Goal: Contribute content: Add original content to the website for others to see

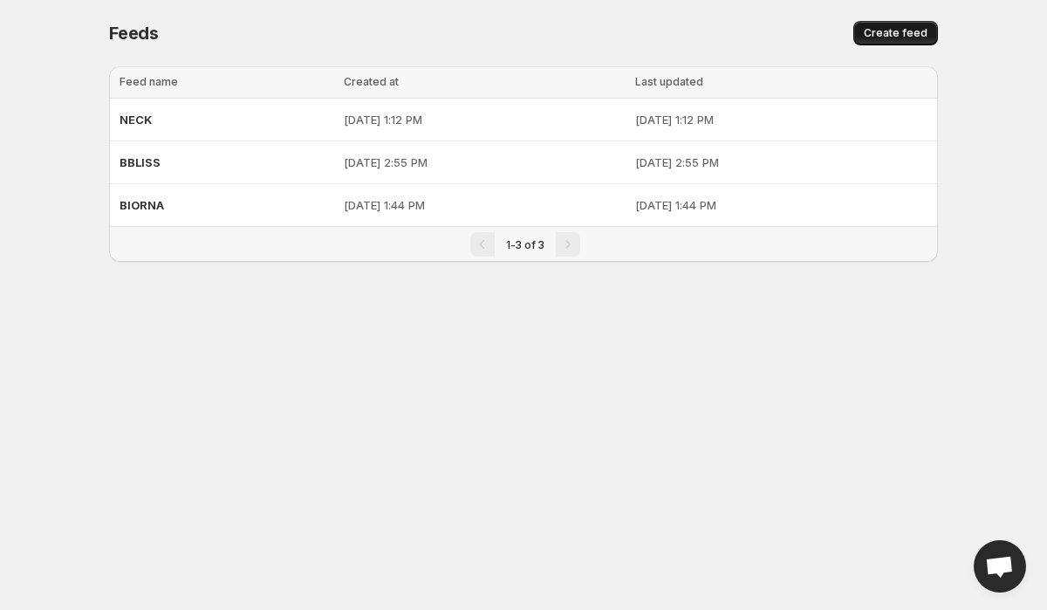
click at [904, 31] on span "Create feed" at bounding box center [896, 33] width 64 height 14
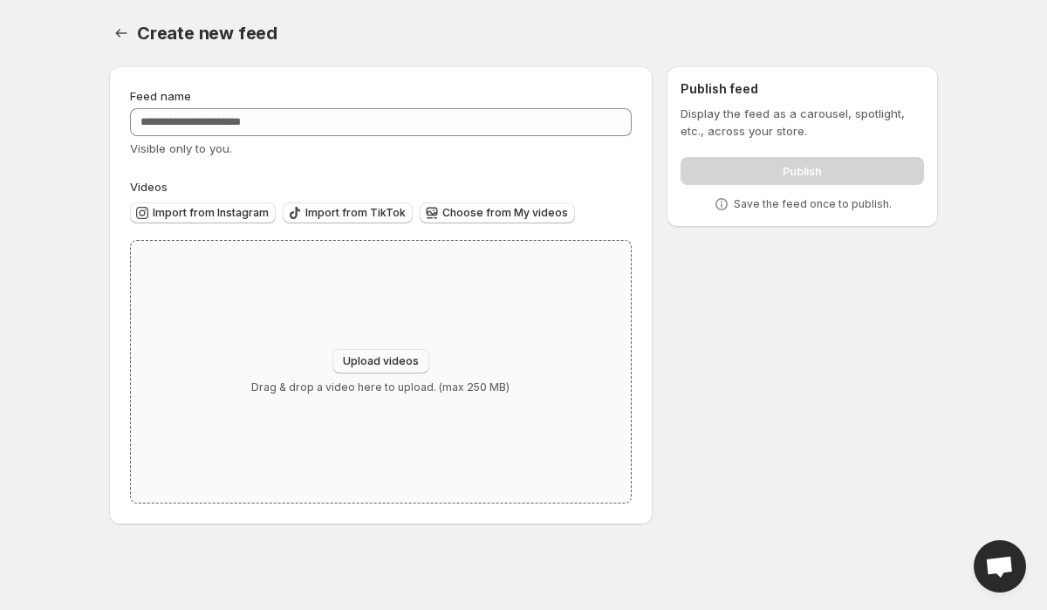
click at [361, 356] on span "Upload videos" at bounding box center [381, 361] width 76 height 14
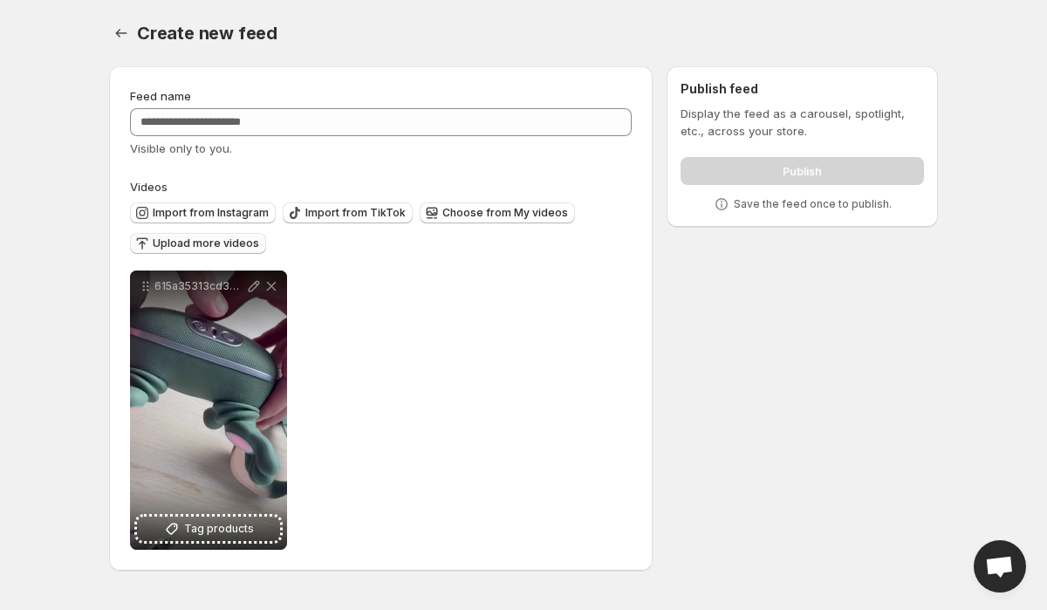
click at [226, 251] on button "Upload more videos" at bounding box center [198, 243] width 136 height 21
click at [234, 247] on span "Upload more videos" at bounding box center [206, 244] width 106 height 14
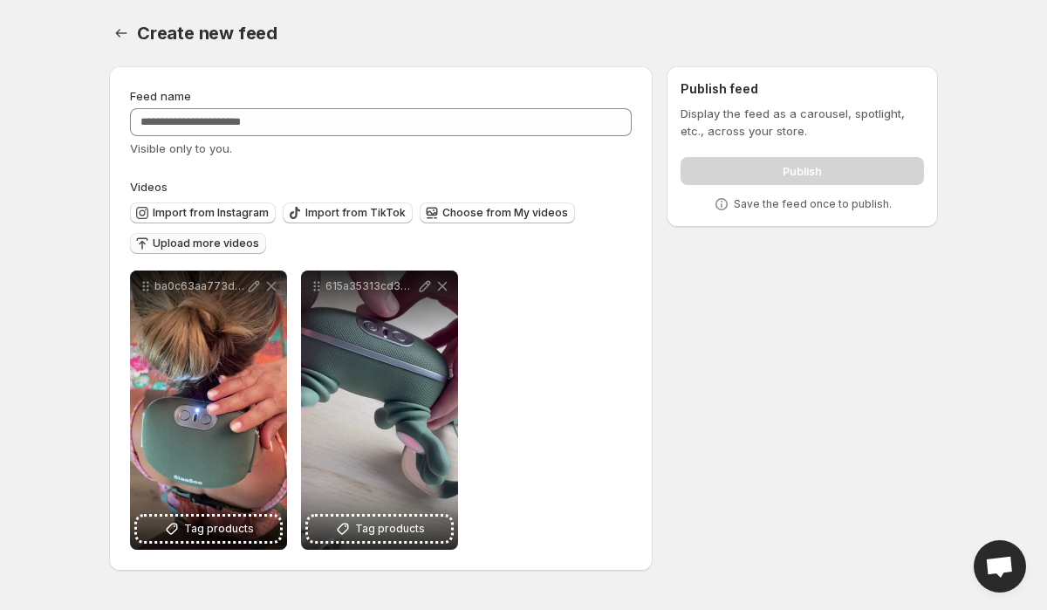
click at [207, 238] on span "Upload more videos" at bounding box center [206, 244] width 106 height 14
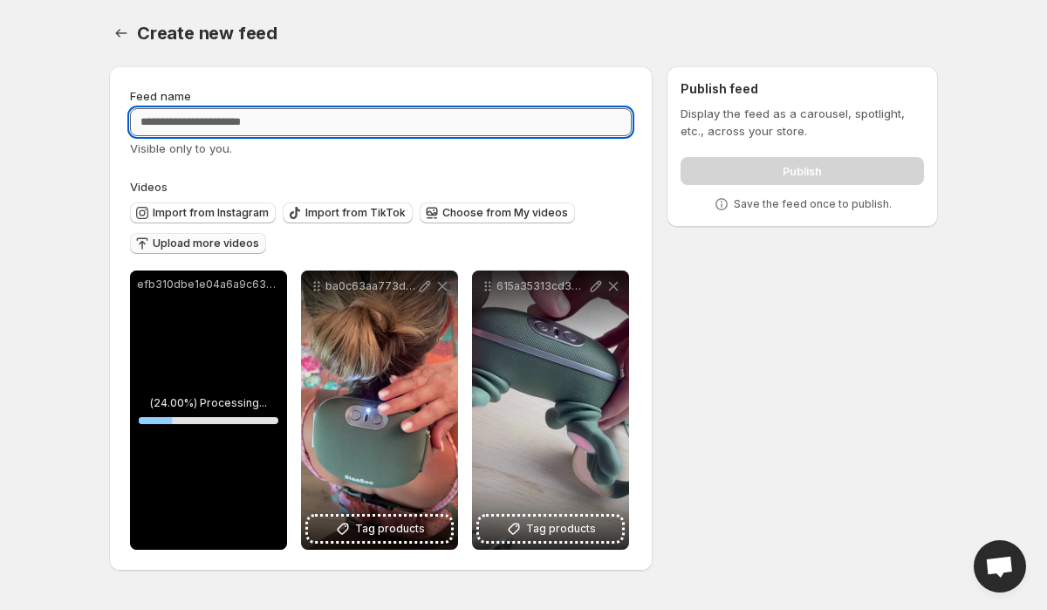
click at [530, 132] on input "Feed name" at bounding box center [381, 122] width 502 height 28
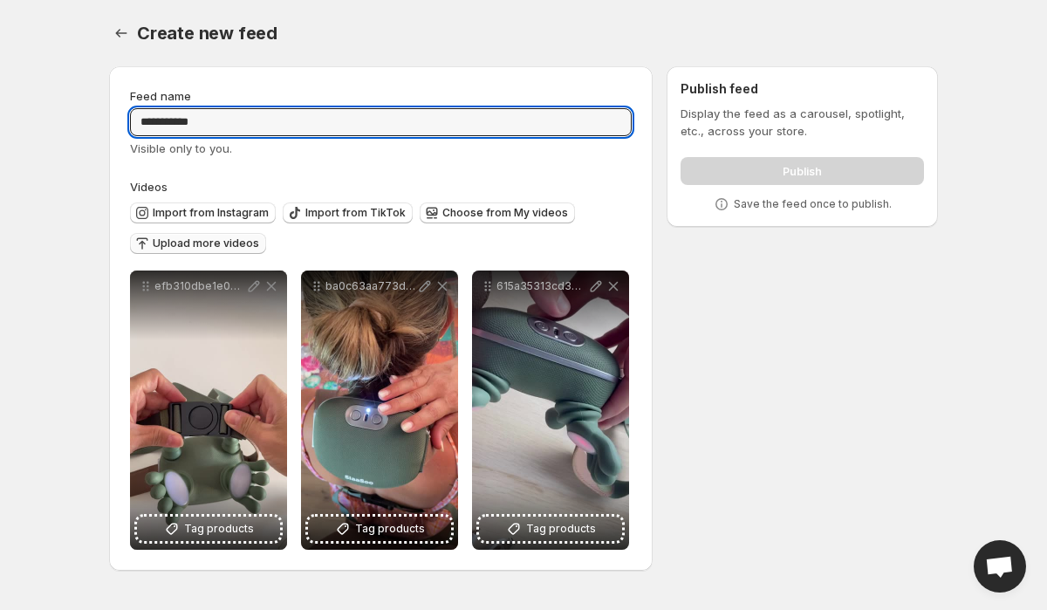
type input "**********"
click at [459, 49] on div "Create new feed. This page is ready Create new feed" at bounding box center [523, 33] width 829 height 66
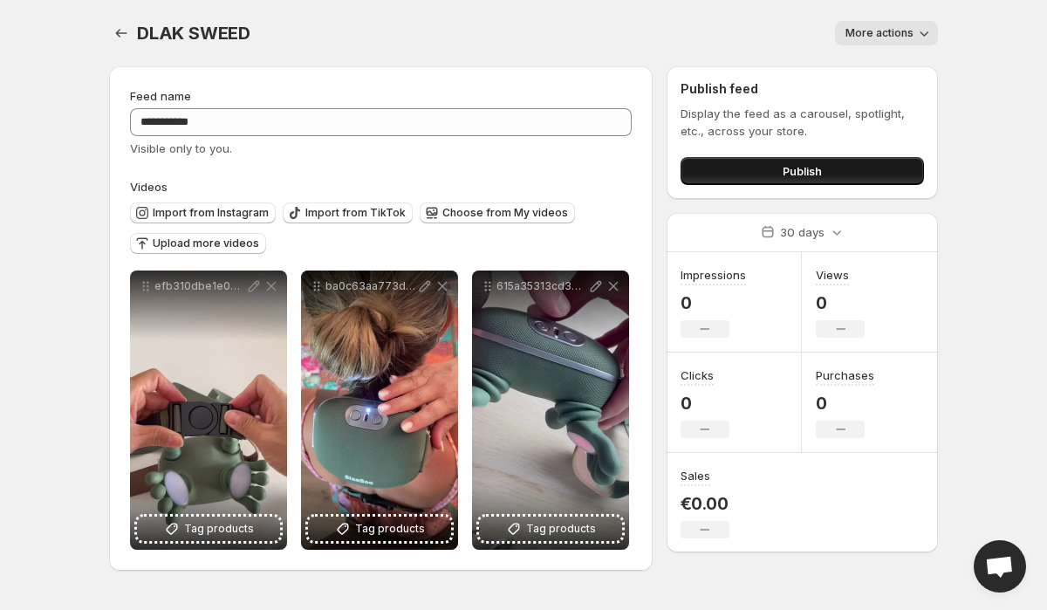
click at [830, 161] on button "Publish" at bounding box center [803, 171] width 244 height 28
